Goal: Information Seeking & Learning: Learn about a topic

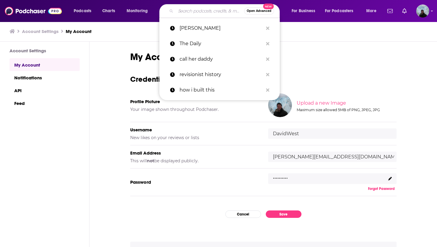
click at [203, 13] on input "Search podcasts, credits, & more..." at bounding box center [210, 11] width 68 height 10
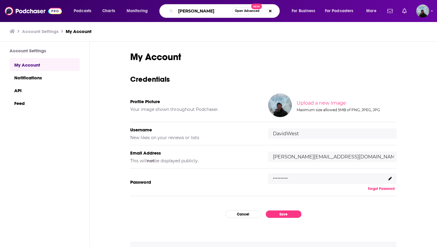
type input "[PERSON_NAME]"
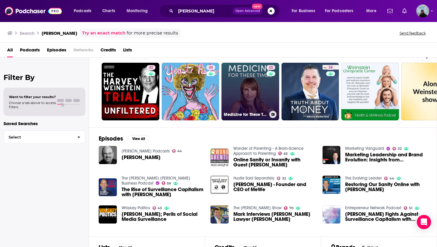
scroll to position [17, 0]
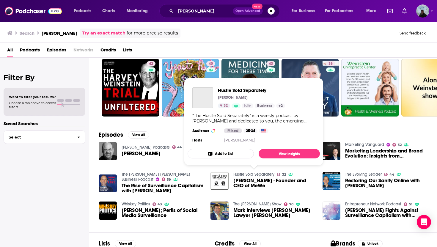
click at [257, 175] on link "Hustle Sold Separately" at bounding box center [253, 174] width 41 height 5
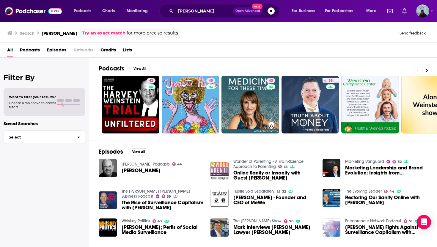
click at [111, 50] on span "Credits" at bounding box center [107, 51] width 15 height 12
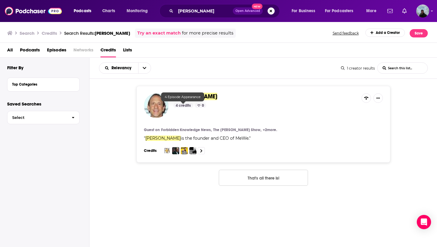
click at [182, 105] on div "4 credits" at bounding box center [183, 105] width 20 height 5
click at [179, 96] on span "[PERSON_NAME]" at bounding box center [195, 96] width 44 height 7
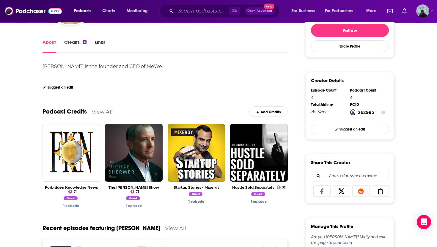
scroll to position [116, 0]
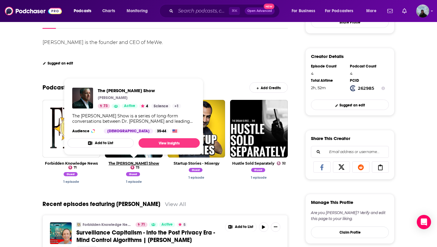
click at [139, 165] on link "The [PERSON_NAME] Show" at bounding box center [133, 163] width 50 height 4
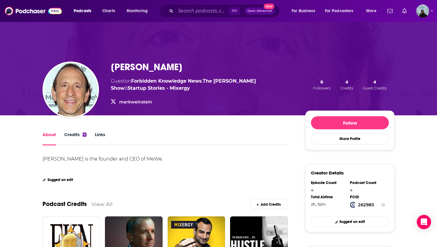
scroll to position [86, 0]
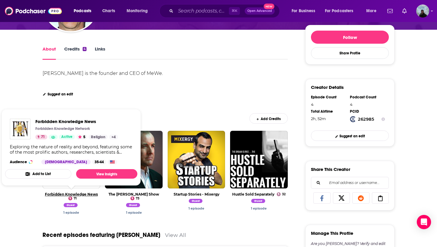
click at [81, 195] on link "Forbidden Knowledge News" at bounding box center [71, 194] width 53 height 4
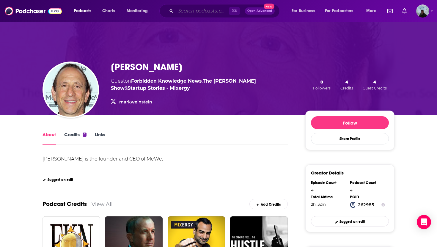
click at [192, 10] on input "Search podcasts, credits, & more..." at bounding box center [202, 11] width 53 height 10
